Goal: Task Accomplishment & Management: Use online tool/utility

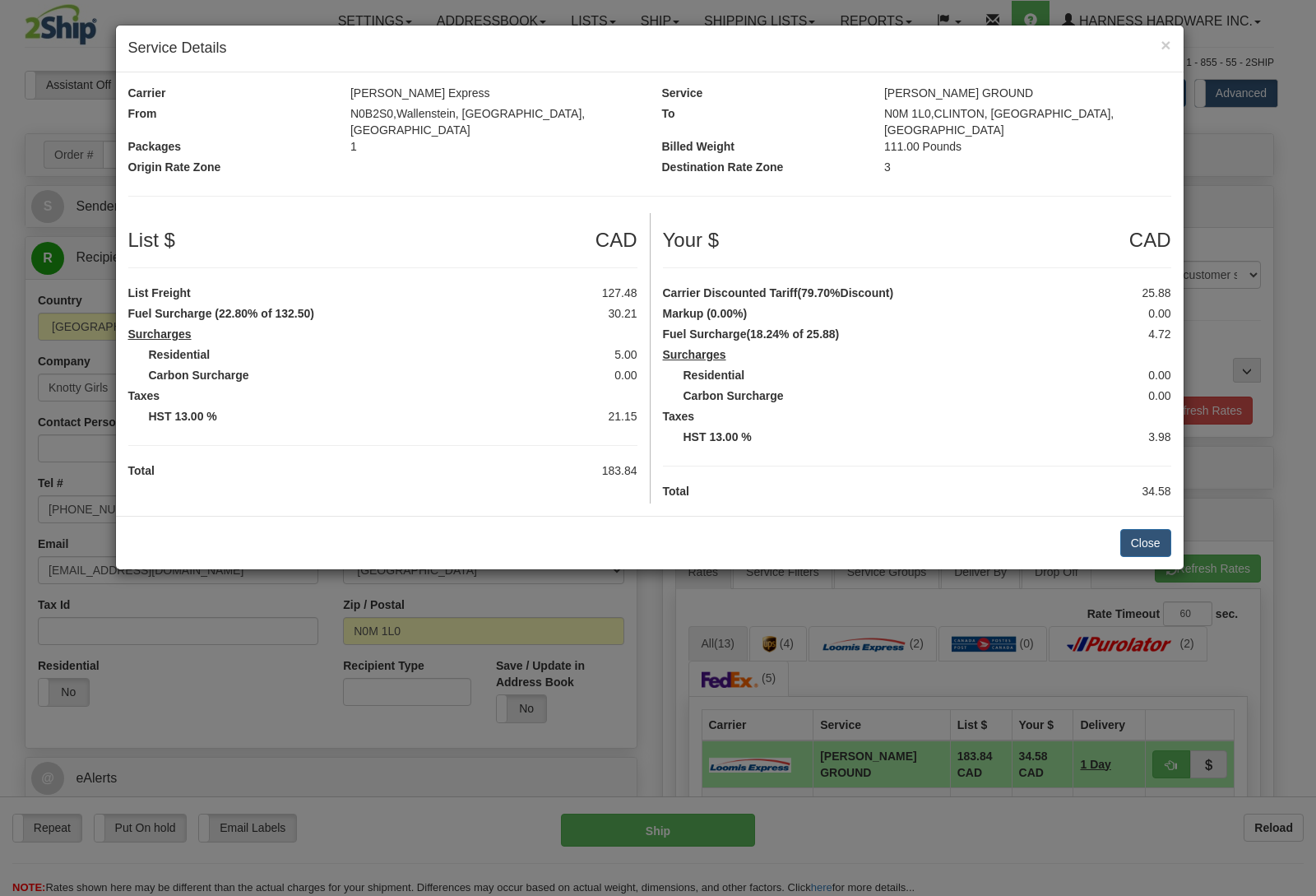
select select "0"
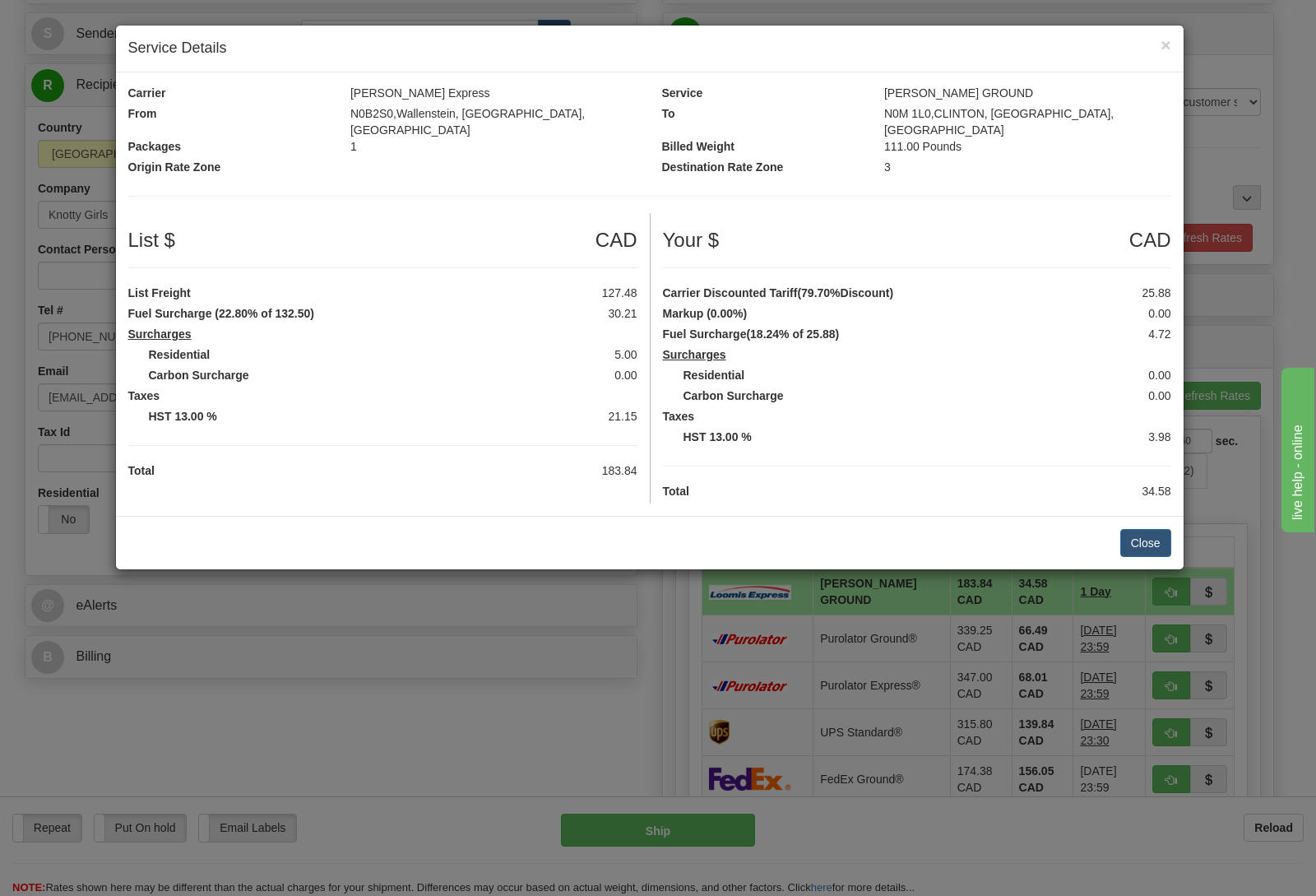
scroll to position [173, 0]
click at [1155, 529] on button "Close" at bounding box center [1146, 543] width 51 height 28
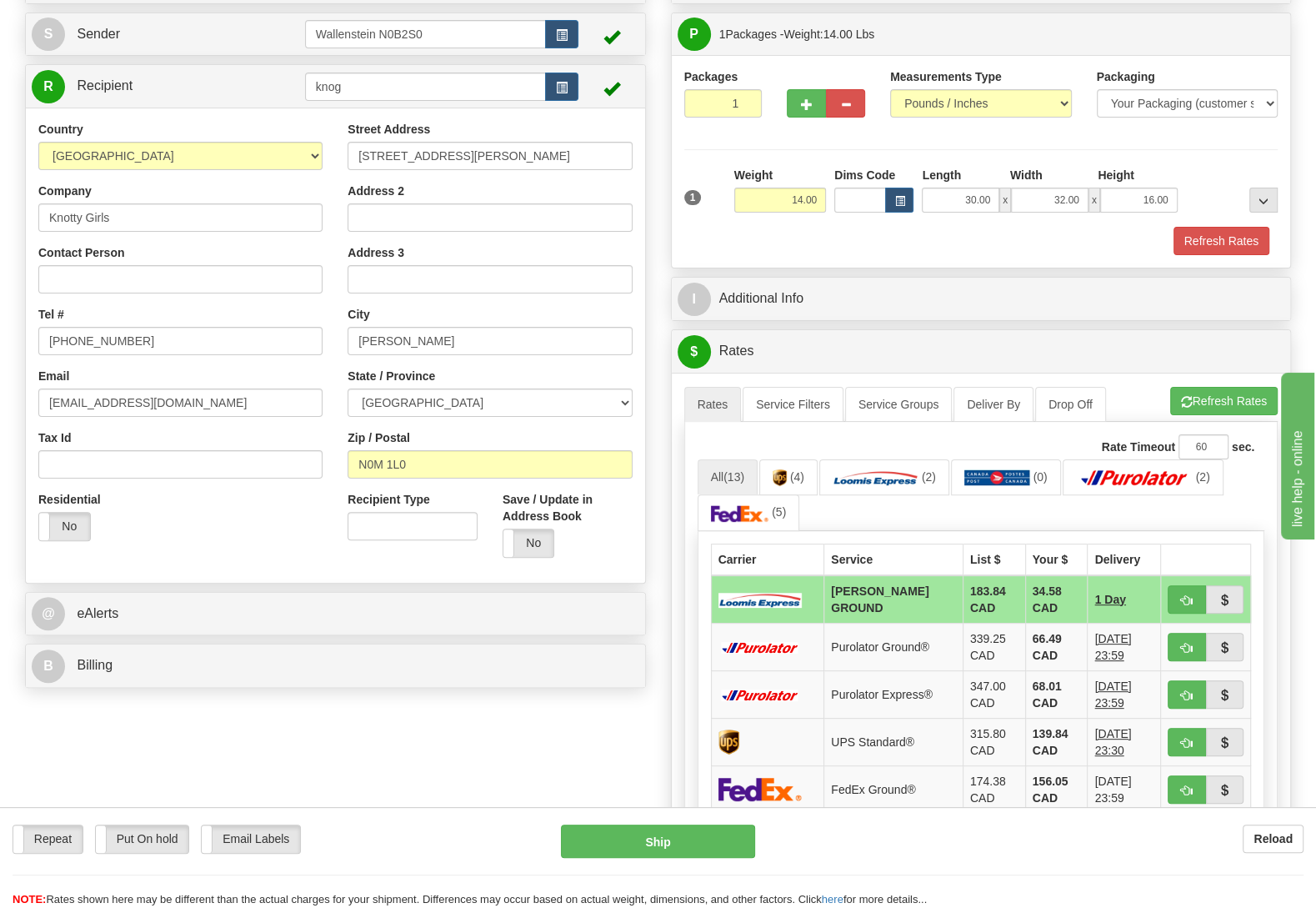
drag, startPoint x: 371, startPoint y: 74, endPoint x: 368, endPoint y: 82, distance: 8.5
click at [369, 76] on td "knog" at bounding box center [441, 86] width 274 height 34
drag, startPoint x: 362, startPoint y: 88, endPoint x: 226, endPoint y: 102, distance: 136.7
click at [305, 100] on input "knog" at bounding box center [425, 87] width 240 height 29
type input "coul"
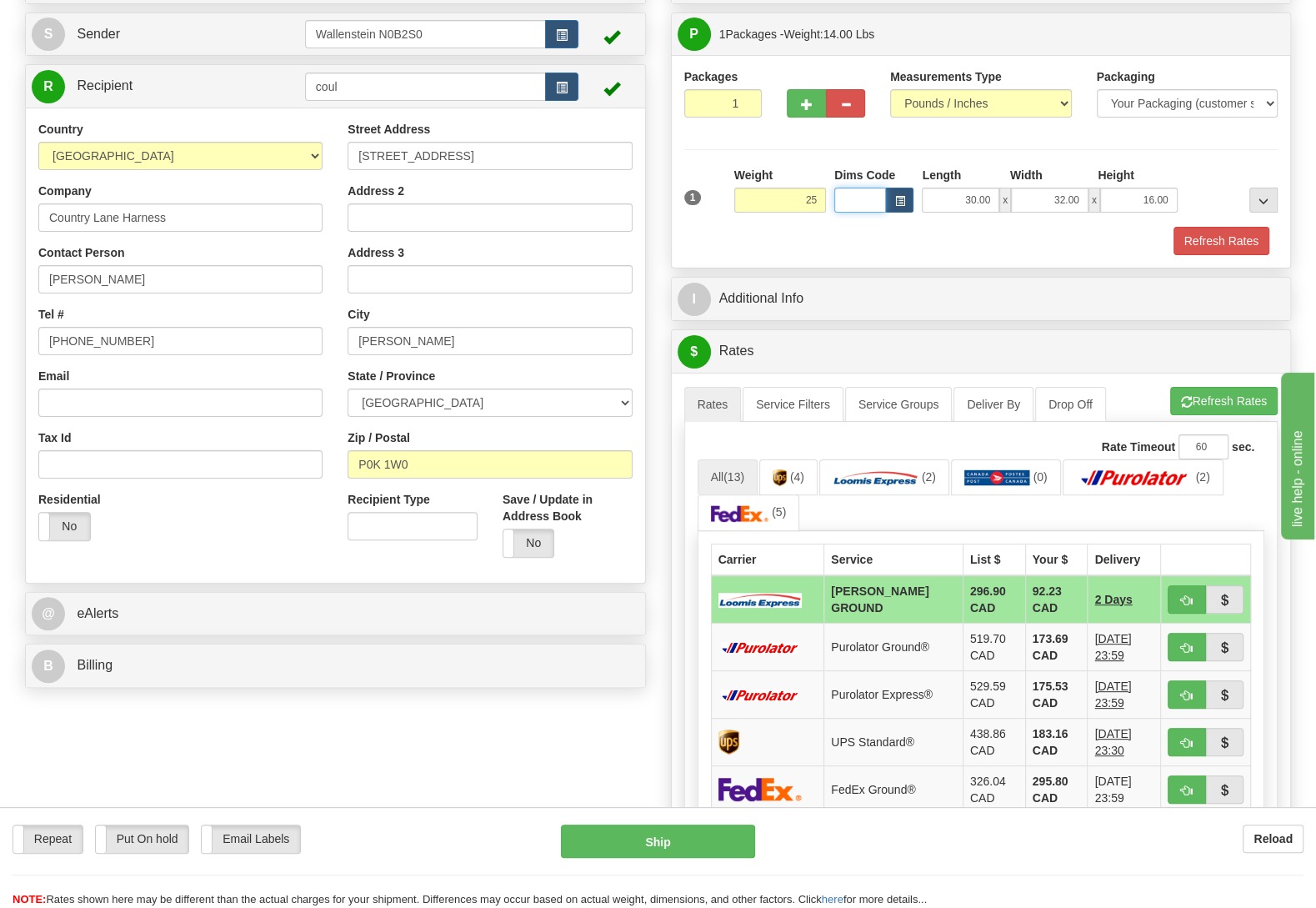
type input "25.00"
click at [1237, 415] on button "Refresh Rates" at bounding box center [1224, 401] width 108 height 29
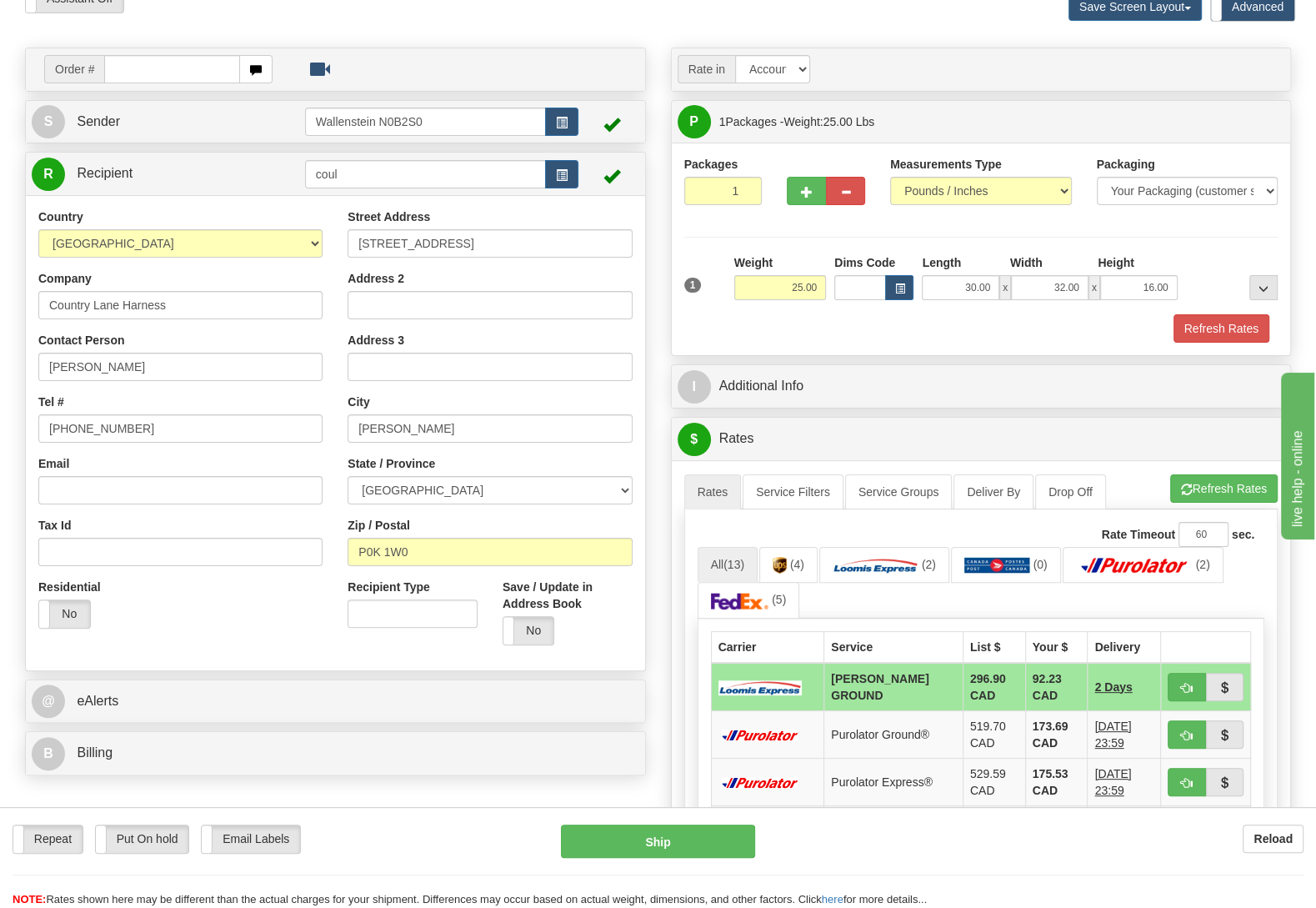
scroll to position [350, 0]
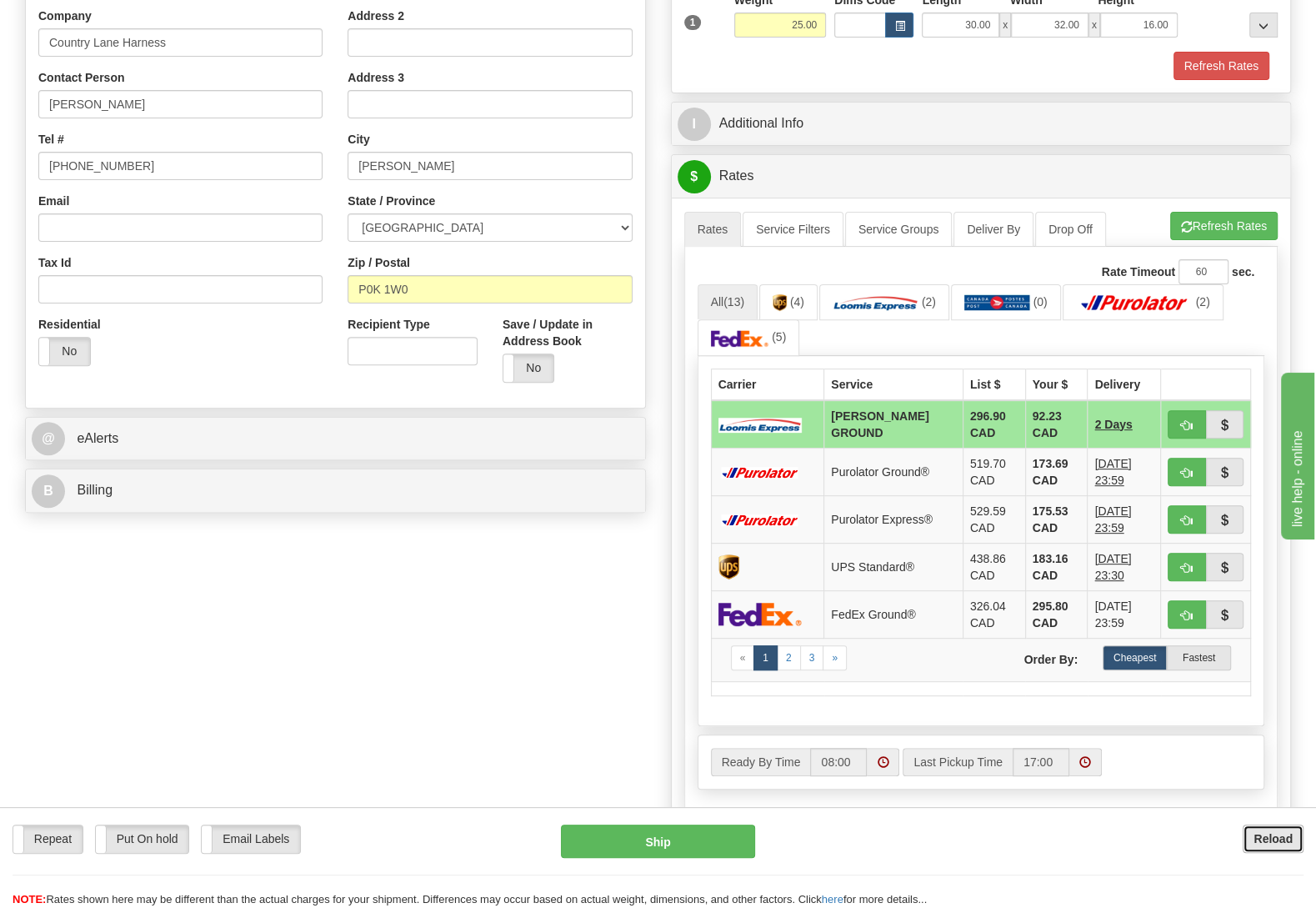
click at [1274, 844] on b "Reload" at bounding box center [1273, 838] width 39 height 13
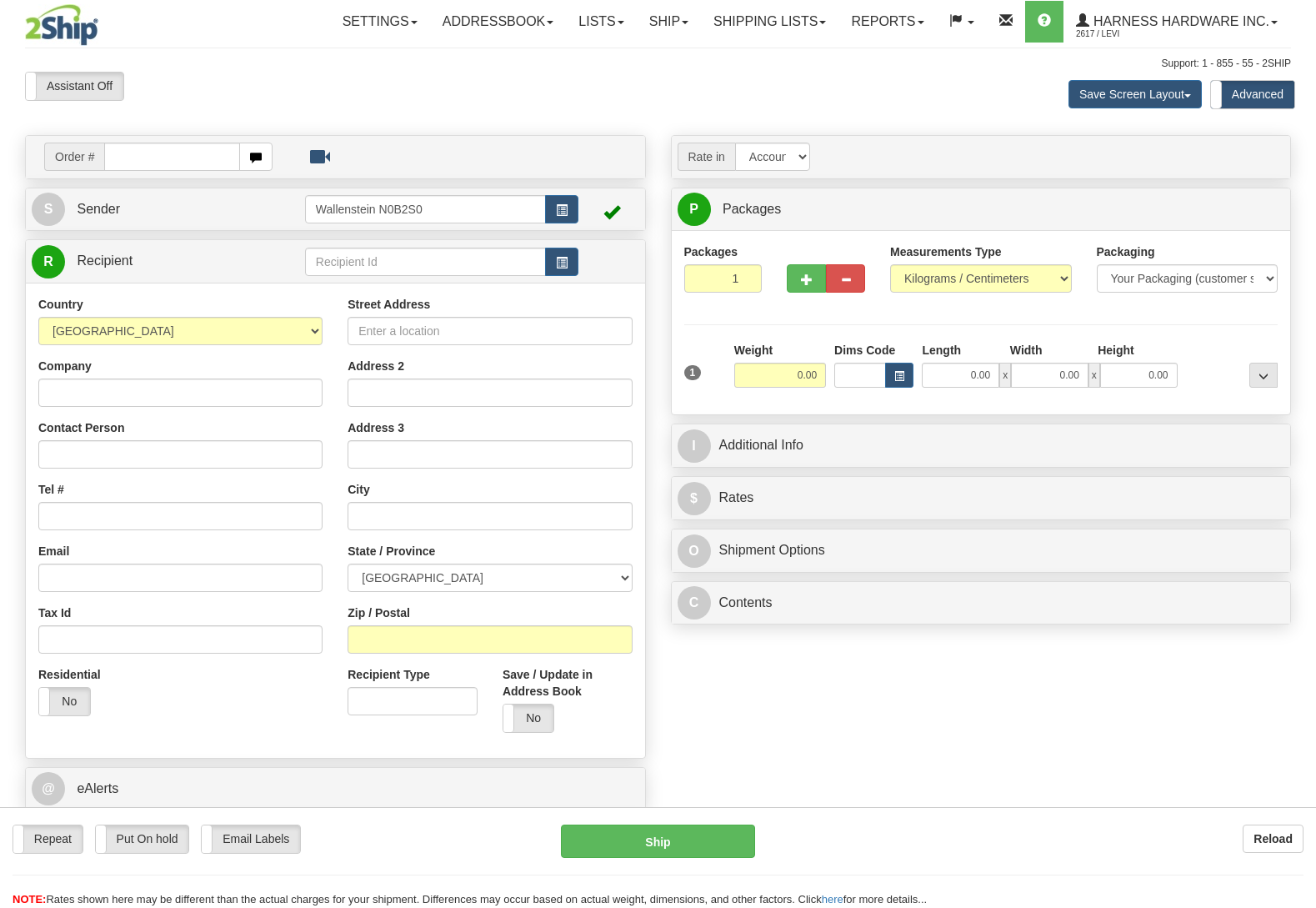
click at [365, 267] on input "text" at bounding box center [425, 262] width 240 height 29
type input "mars"
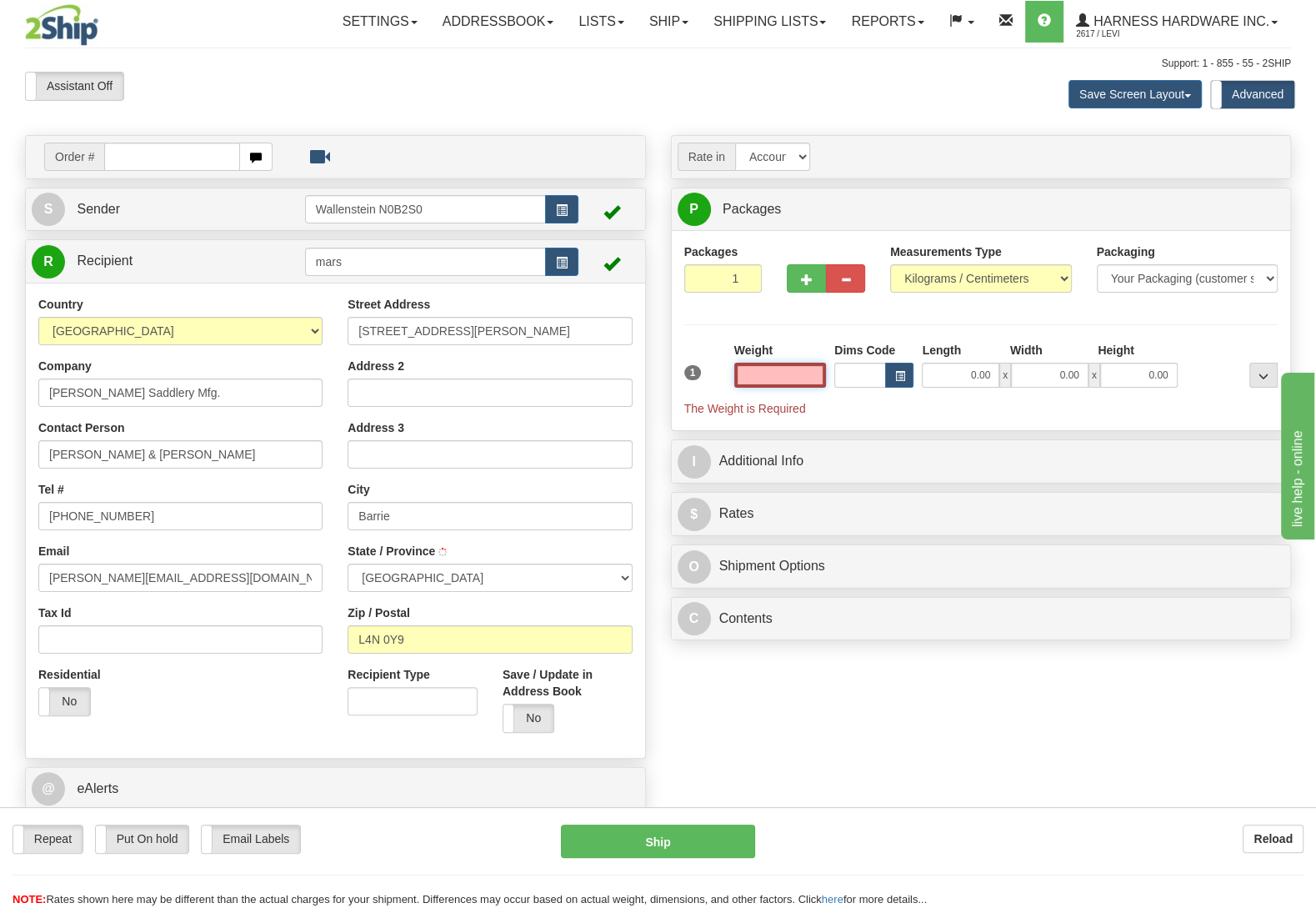
type input "BARRIE"
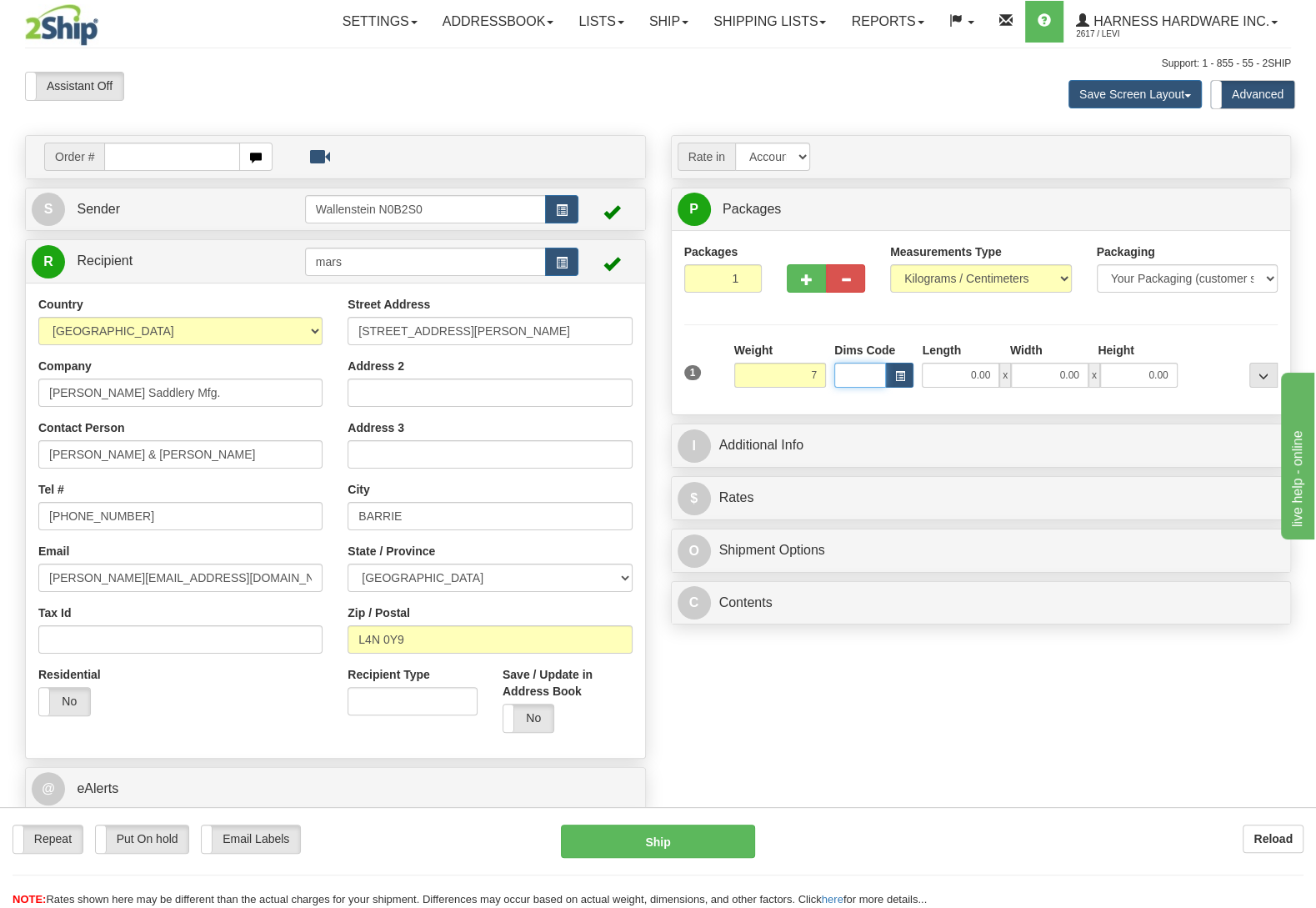
type input "7.00"
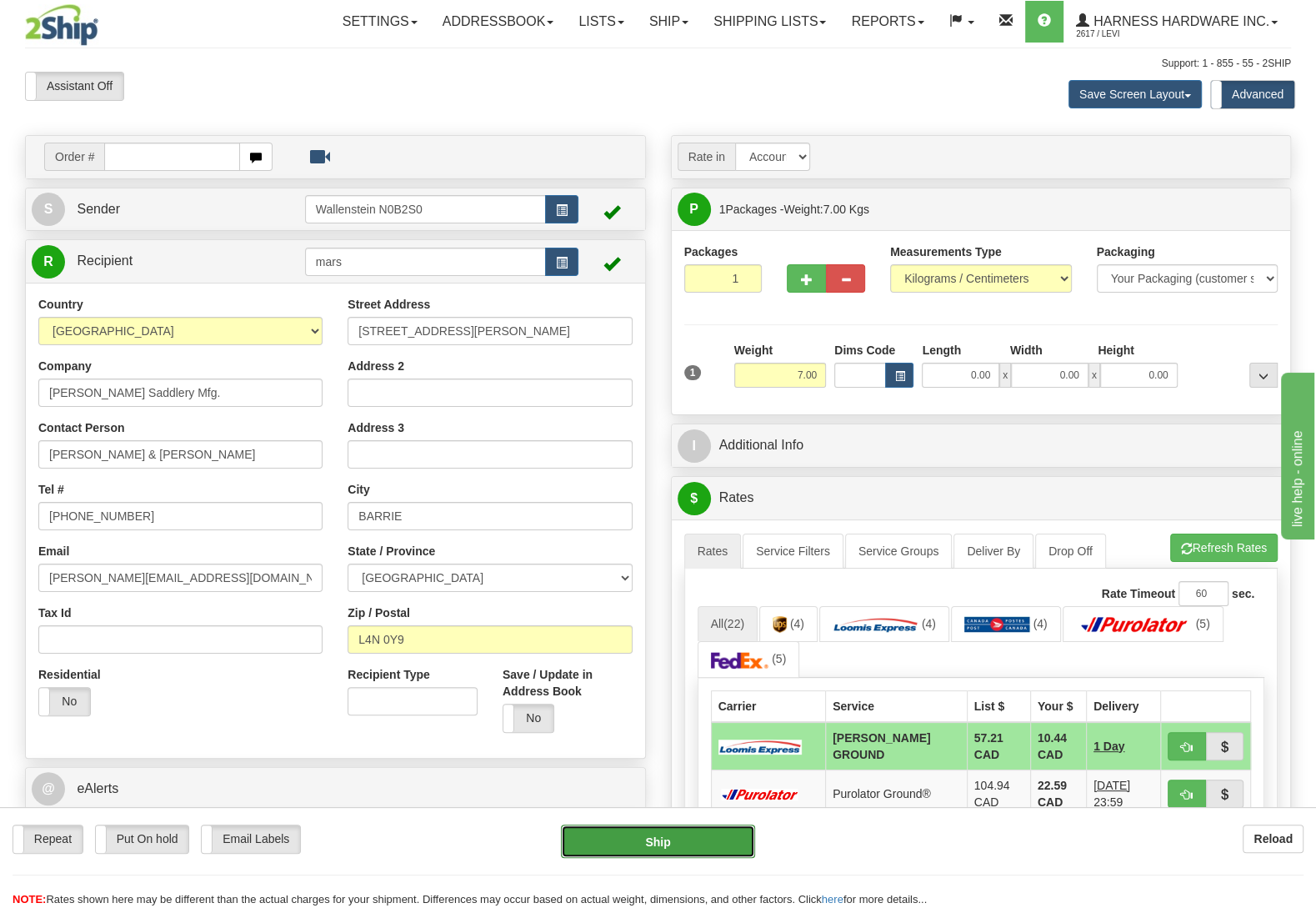
click at [647, 847] on button "Ship" at bounding box center [658, 841] width 194 height 33
type input "DD"
